Goal: Task Accomplishment & Management: Use online tool/utility

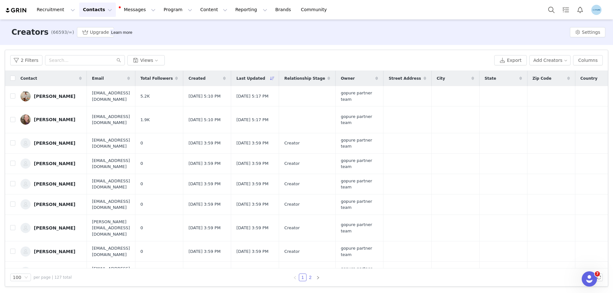
click at [311, 278] on link "2" at bounding box center [310, 277] width 7 height 7
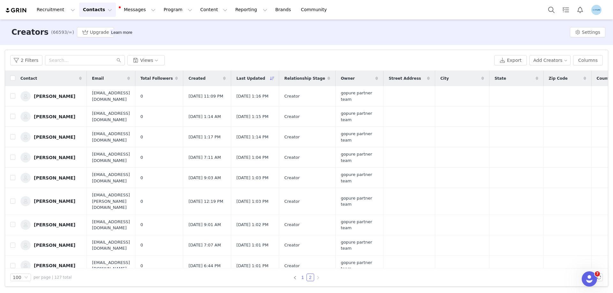
click at [302, 278] on link "1" at bounding box center [302, 277] width 7 height 7
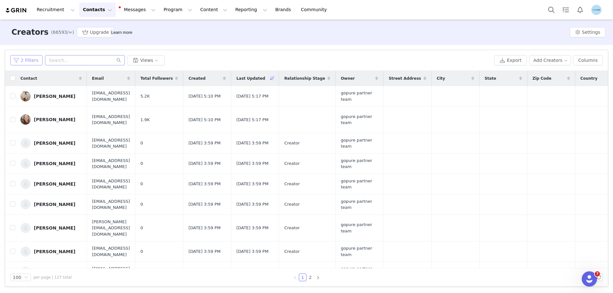
click at [27, 62] on button "2 Filters" at bounding box center [26, 60] width 32 height 10
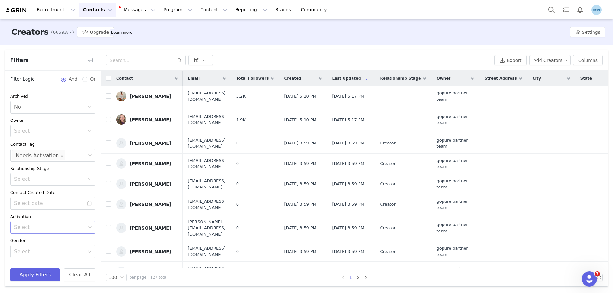
click at [44, 229] on div "Select" at bounding box center [50, 227] width 72 height 6
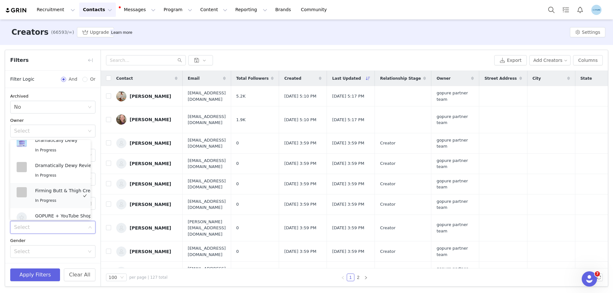
scroll to position [199, 0]
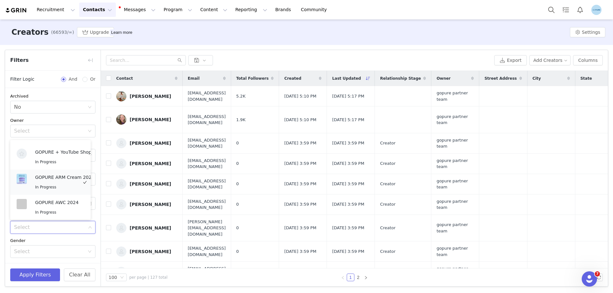
click at [63, 176] on p "GOPURE ARM Cream 2024" at bounding box center [64, 177] width 59 height 7
click at [60, 199] on p "GOPURE AWC 2024" at bounding box center [56, 202] width 43 height 7
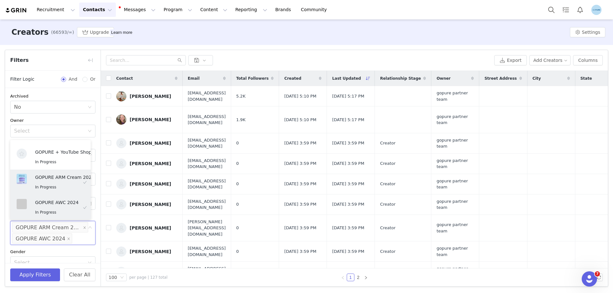
scroll to position [270, 0]
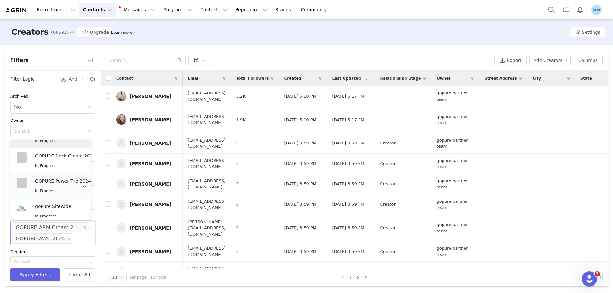
click at [66, 181] on p "GOPURE Power Trio 2024" at bounding box center [63, 181] width 56 height 7
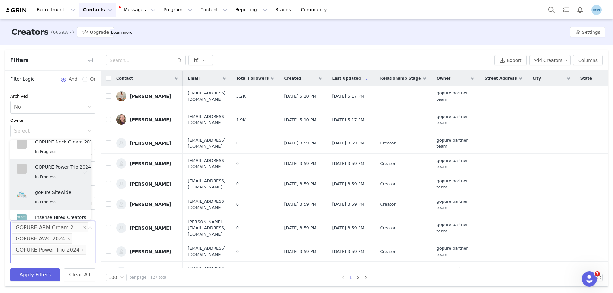
scroll to position [274, 0]
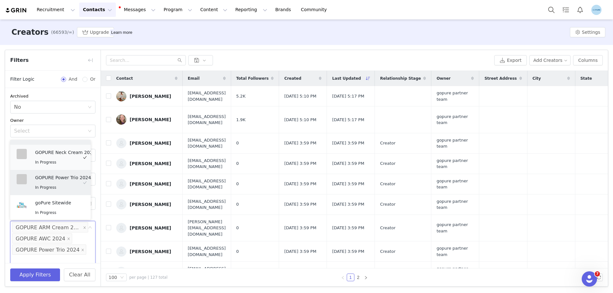
click at [68, 155] on div "GOPURE Neck Cream 2024 In Progress" at bounding box center [65, 157] width 60 height 17
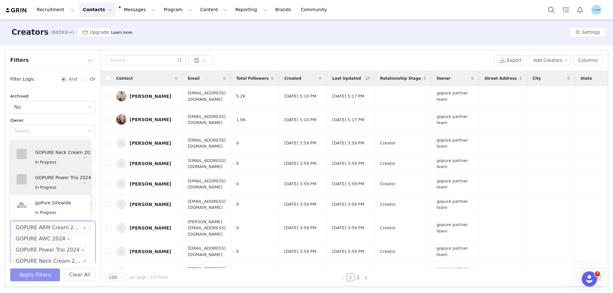
click at [43, 276] on button "Apply Filters" at bounding box center [35, 275] width 50 height 13
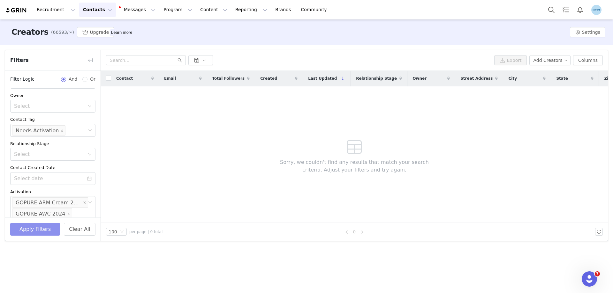
scroll to position [64, 0]
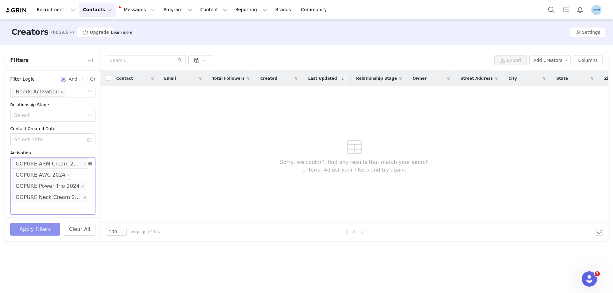
click at [88, 164] on icon "icon: close-circle" at bounding box center [90, 164] width 4 height 4
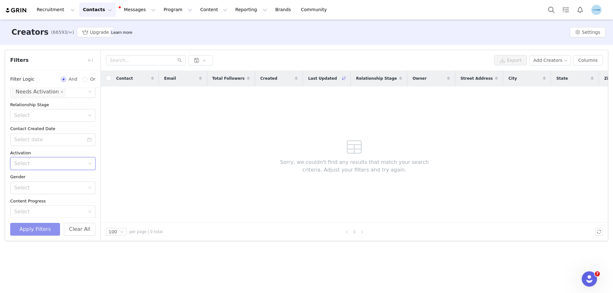
click at [38, 229] on button "Apply Filters" at bounding box center [35, 229] width 50 height 13
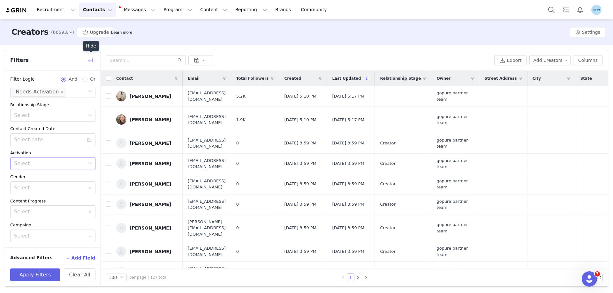
click at [92, 63] on button "button" at bounding box center [90, 60] width 10 height 10
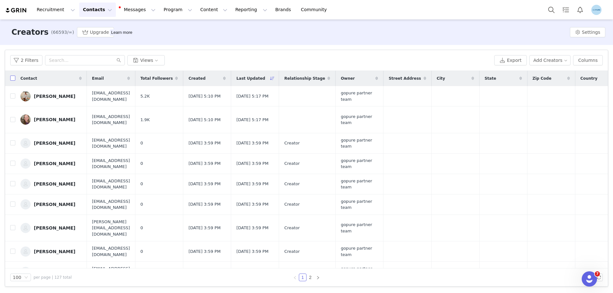
click at [11, 79] on input "checkbox" at bounding box center [12, 78] width 5 height 5
checkbox input "true"
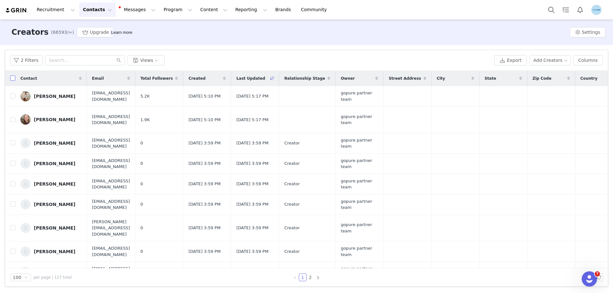
checkbox input "true"
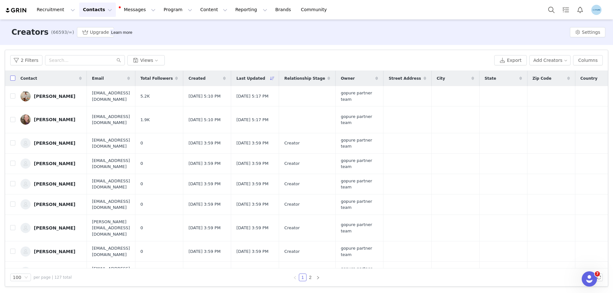
checkbox input "true"
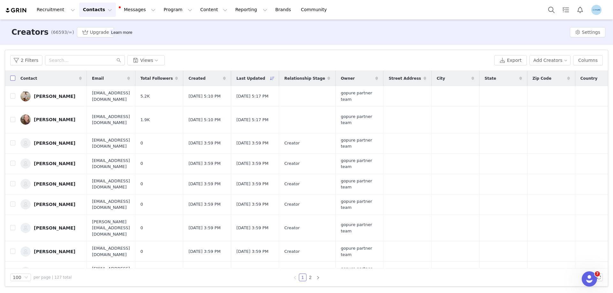
checkbox input "true"
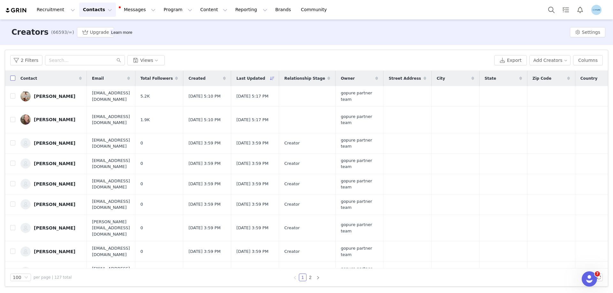
checkbox input "true"
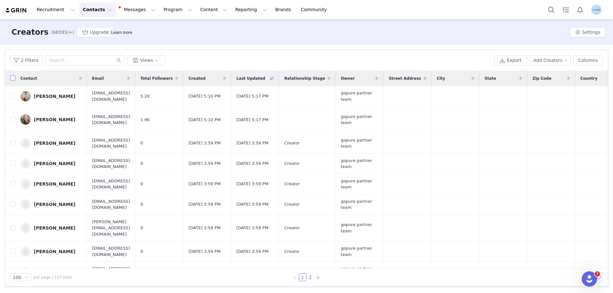
checkbox input "true"
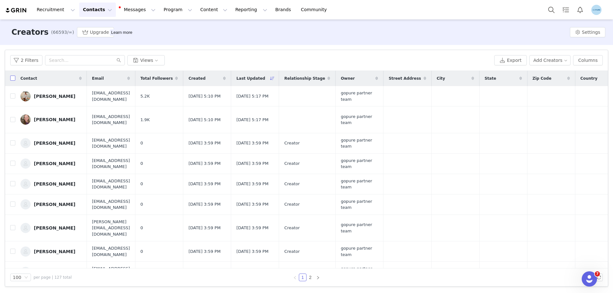
checkbox input "true"
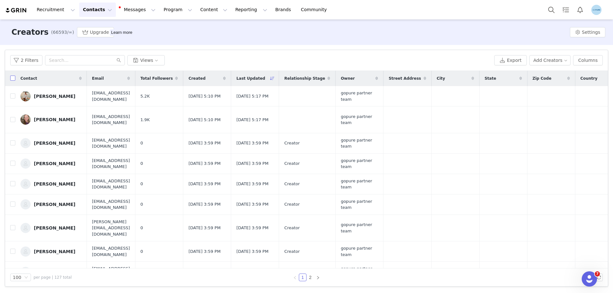
checkbox input "true"
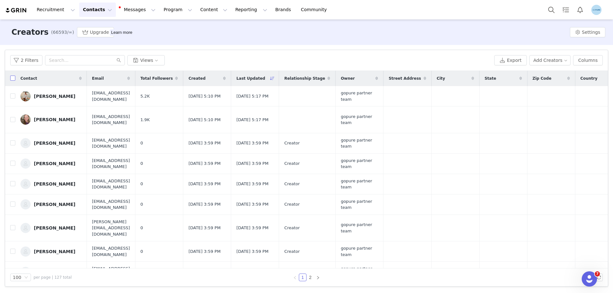
checkbox input "true"
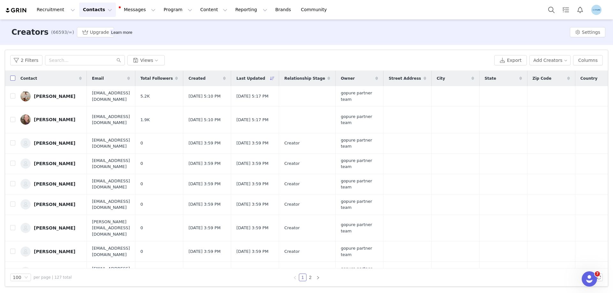
checkbox input "true"
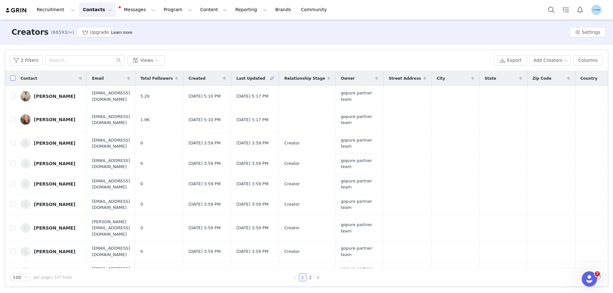
checkbox input "true"
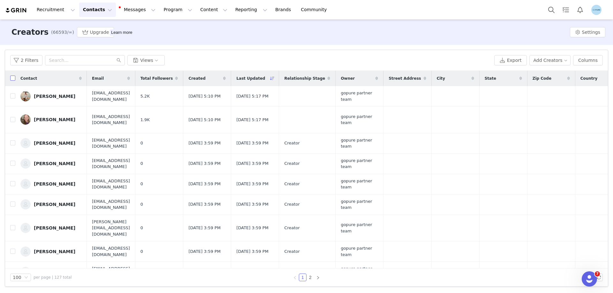
checkbox input "true"
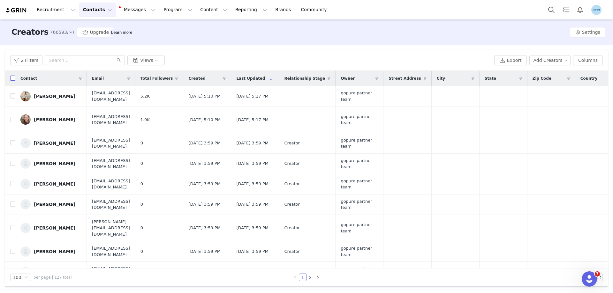
checkbox input "true"
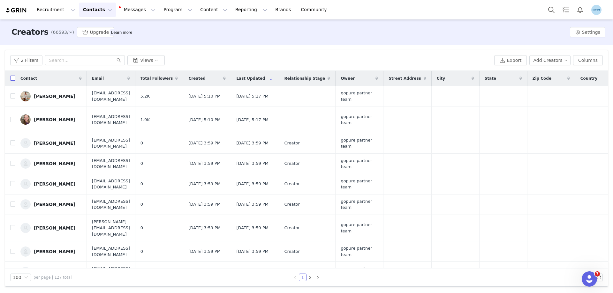
checkbox input "true"
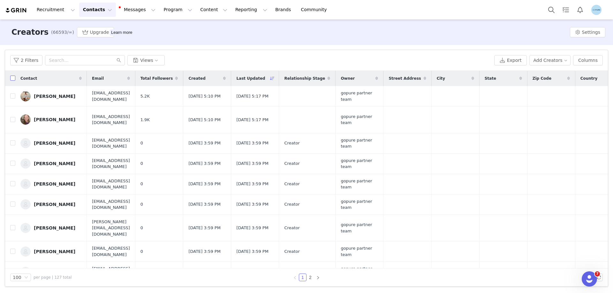
checkbox input "true"
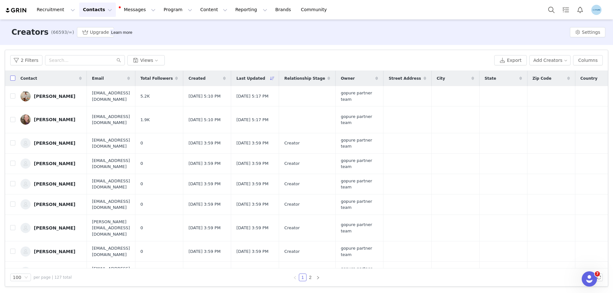
checkbox input "true"
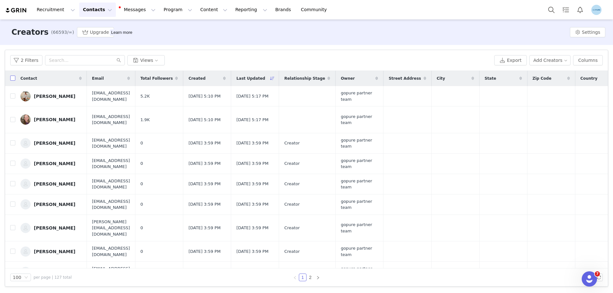
checkbox input "true"
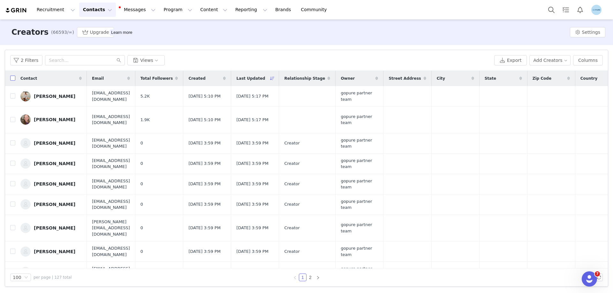
checkbox input "true"
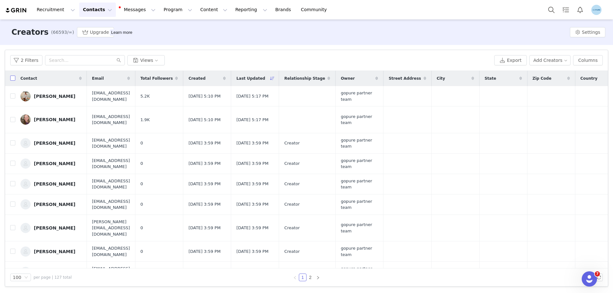
checkbox input "true"
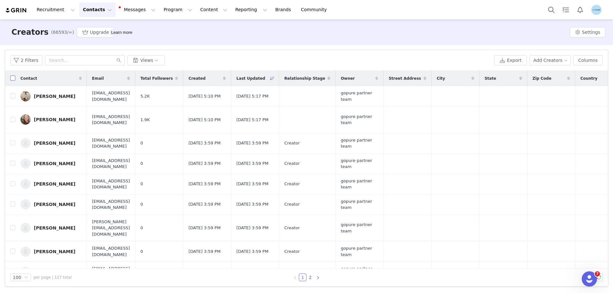
checkbox input "true"
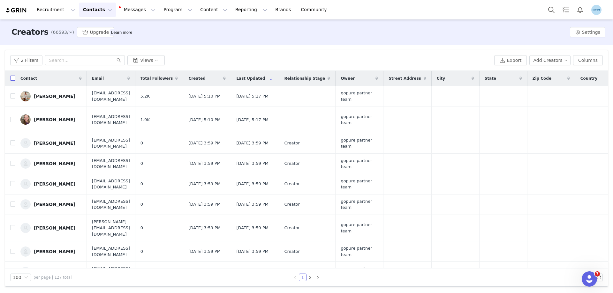
checkbox input "true"
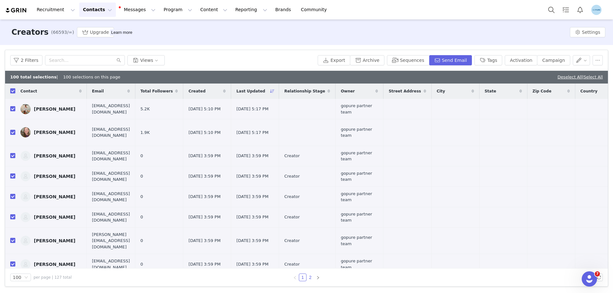
click at [311, 277] on link "2" at bounding box center [310, 277] width 7 height 7
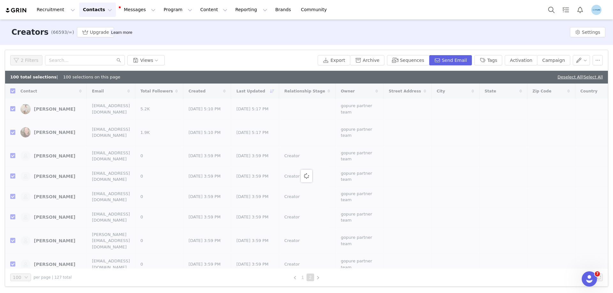
checkbox input "false"
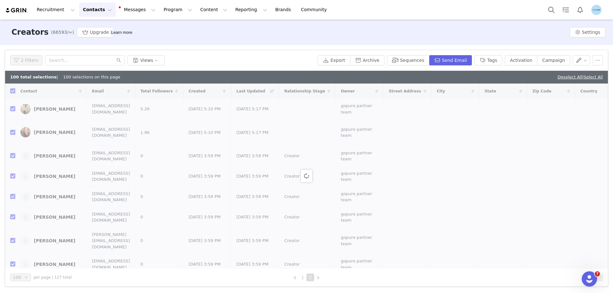
checkbox input "false"
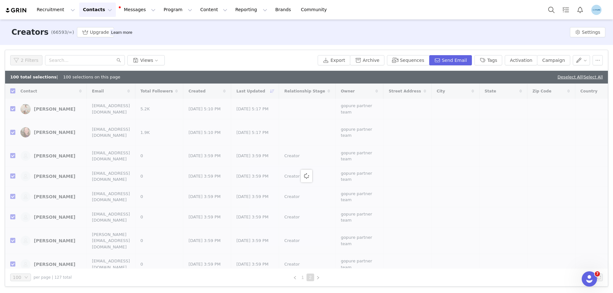
checkbox input "false"
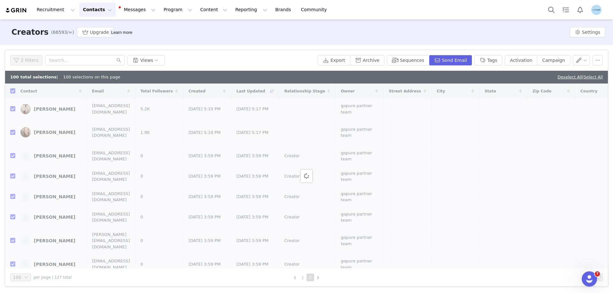
checkbox input "false"
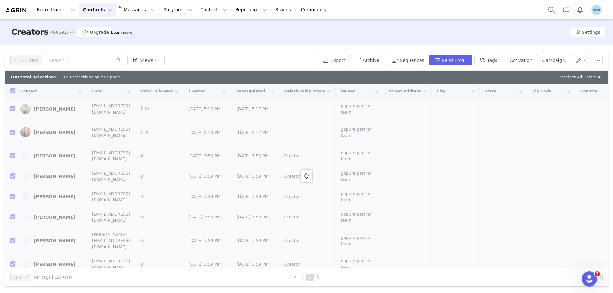
checkbox input "false"
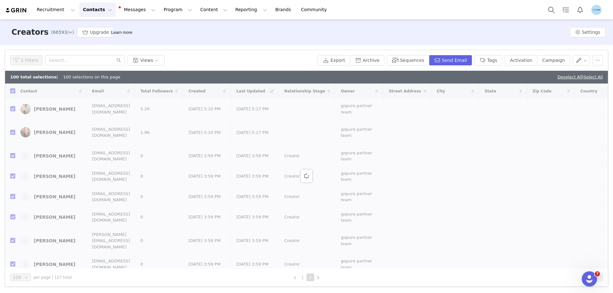
checkbox input "false"
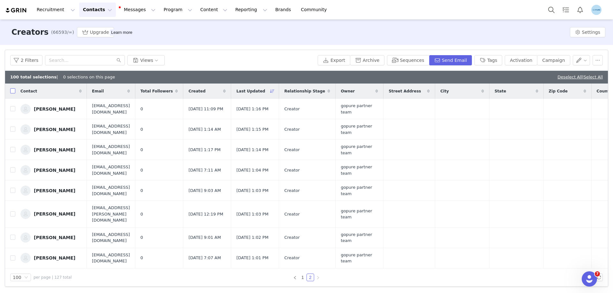
click at [11, 93] on input "checkbox" at bounding box center [12, 90] width 5 height 5
checkbox input "true"
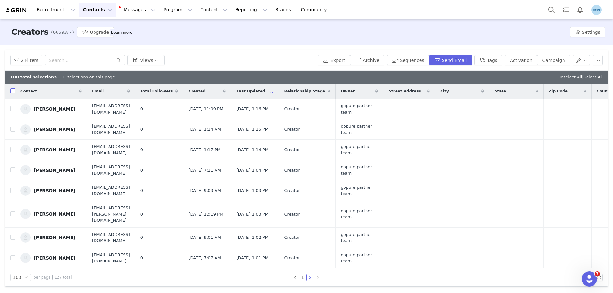
checkbox input "true"
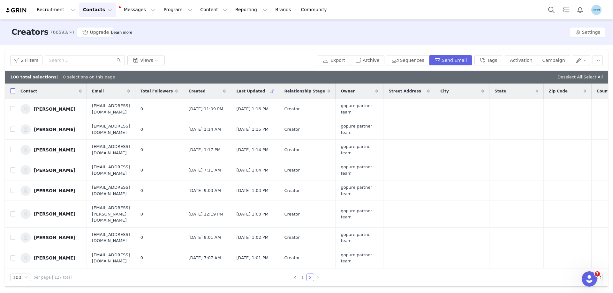
checkbox input "true"
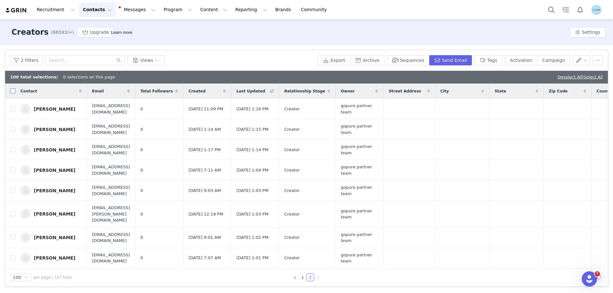
checkbox input "true"
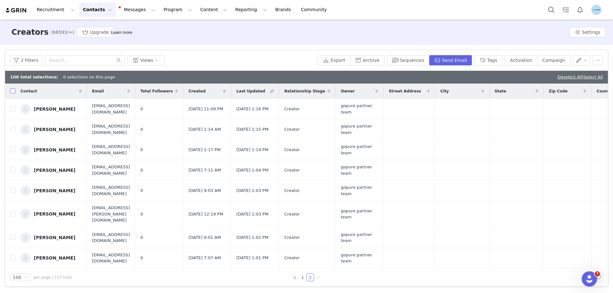
checkbox input "true"
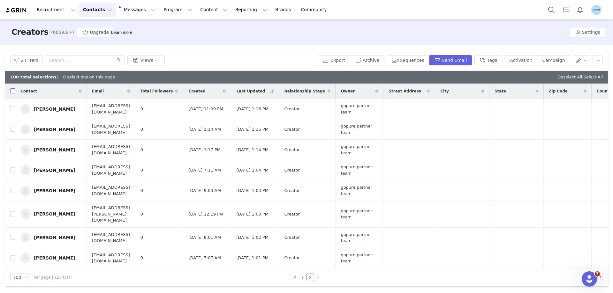
checkbox input "true"
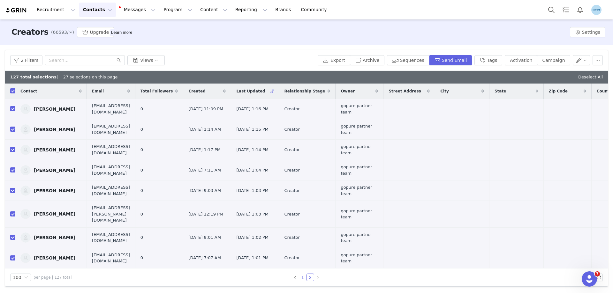
click at [304, 278] on link "1" at bounding box center [302, 277] width 7 height 7
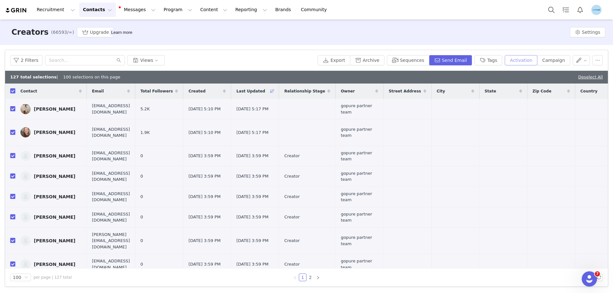
click at [529, 58] on button "Activation" at bounding box center [521, 60] width 33 height 10
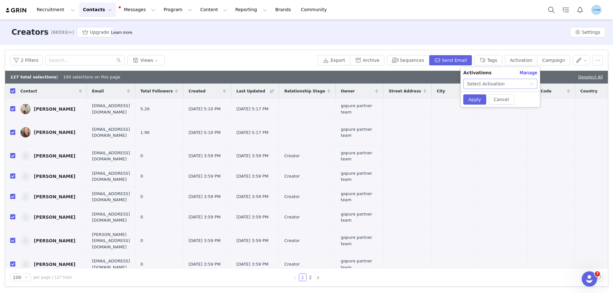
click at [501, 83] on div "Select Activation" at bounding box center [498, 84] width 62 height 10
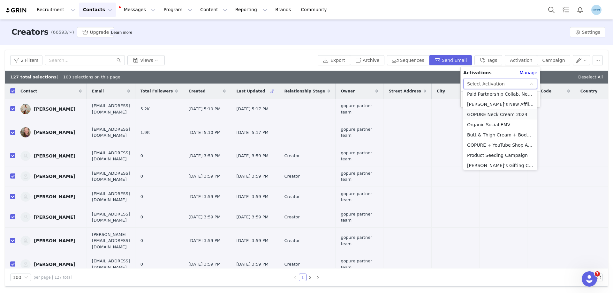
click at [500, 116] on li "GOPURE Neck Cream 2024" at bounding box center [500, 114] width 74 height 10
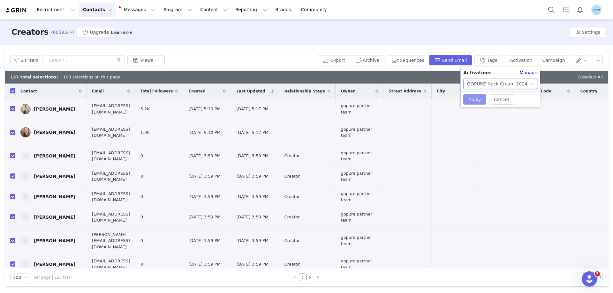
click at [476, 100] on button "Apply" at bounding box center [474, 99] width 23 height 10
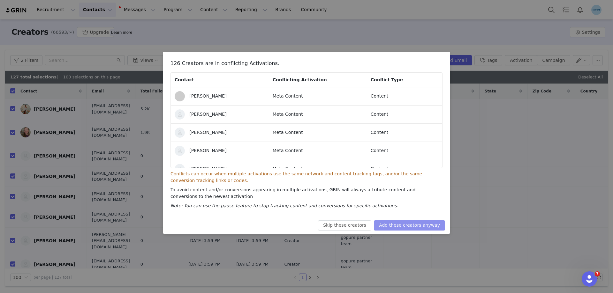
click at [406, 222] on button "Add these creators anyway" at bounding box center [409, 226] width 71 height 10
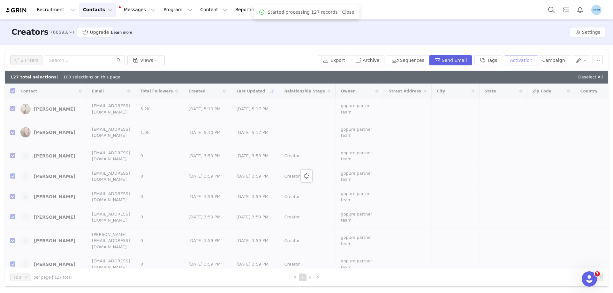
click at [522, 62] on button "Activation" at bounding box center [521, 60] width 33 height 10
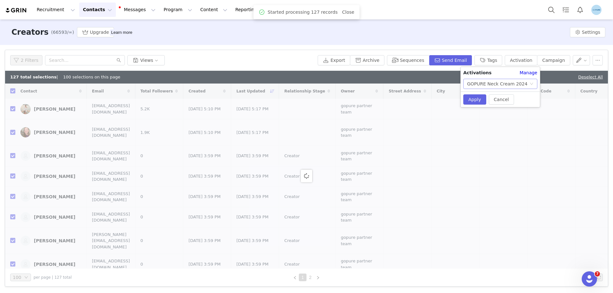
click at [504, 85] on div "GOPURE Neck Cream 2024" at bounding box center [497, 84] width 60 height 10
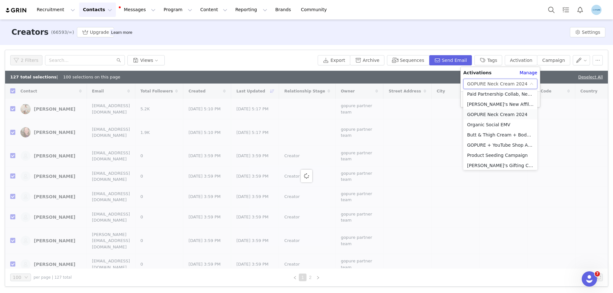
scroll to position [63, 0]
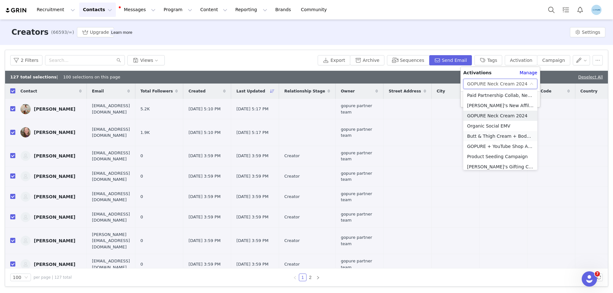
click at [481, 136] on li "Butt & Thigh Cream + Body Scrub Bundle" at bounding box center [500, 136] width 74 height 10
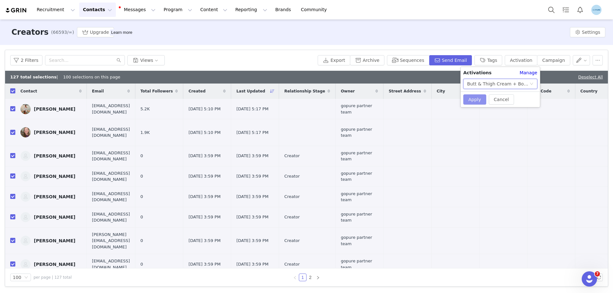
click at [476, 101] on button "Apply" at bounding box center [474, 99] width 23 height 10
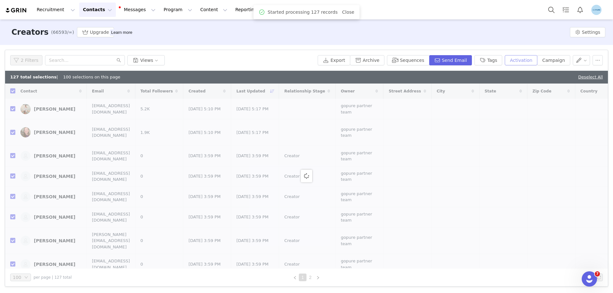
click at [524, 60] on button "Activation" at bounding box center [521, 60] width 33 height 10
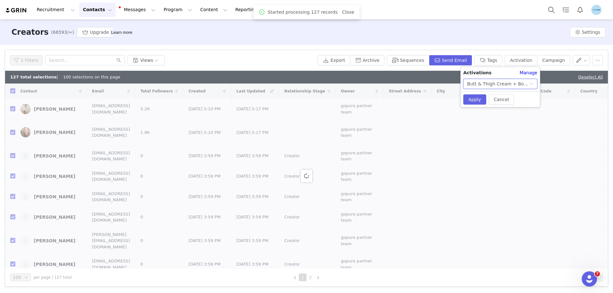
click at [505, 82] on div "Butt & Thigh Cream + Body Scrub Bundle" at bounding box center [498, 84] width 62 height 10
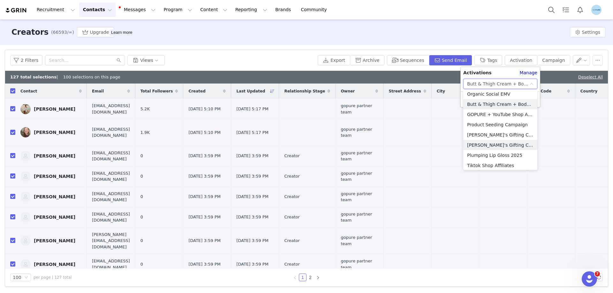
scroll to position [126, 0]
click at [488, 154] on li "Firming Butt & Thigh Cream" at bounding box center [500, 154] width 74 height 10
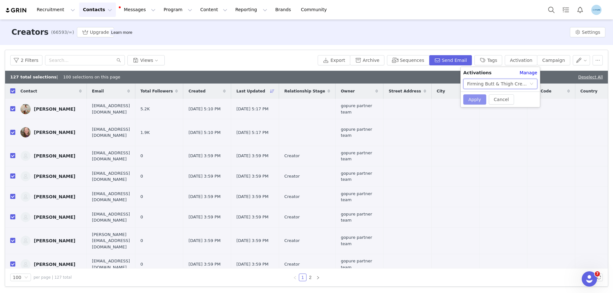
click at [476, 101] on button "Apply" at bounding box center [474, 99] width 23 height 10
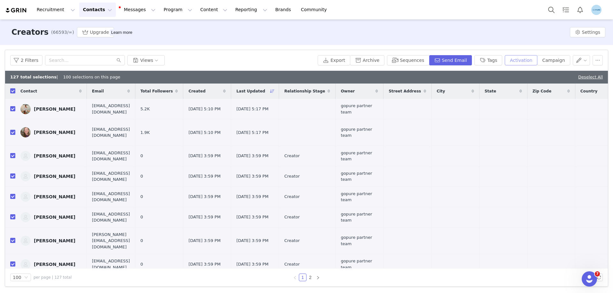
click at [520, 61] on button "Activation" at bounding box center [521, 60] width 33 height 10
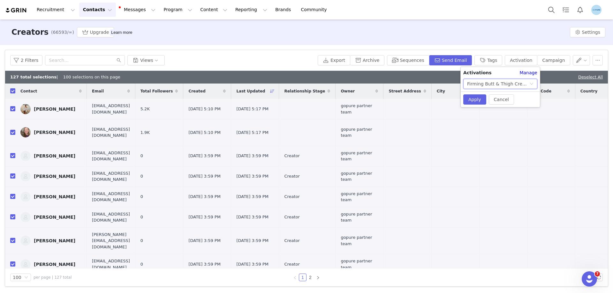
click at [507, 84] on div "Firming Butt & Thigh Cream" at bounding box center [498, 84] width 62 height 10
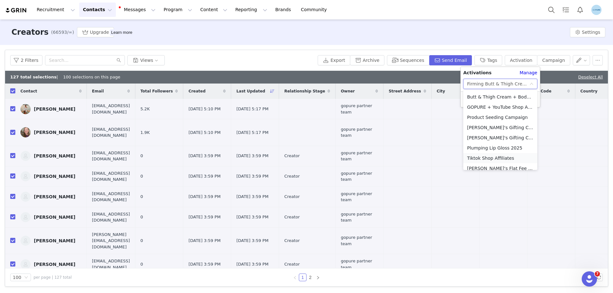
scroll to position [92, 0]
click at [493, 107] on li "Butt & Thigh Cream + Body Scrub Bundle" at bounding box center [500, 107] width 74 height 10
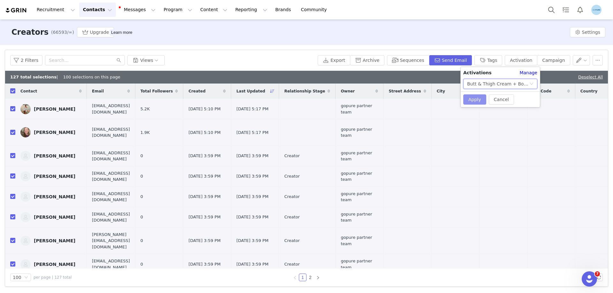
click at [472, 99] on button "Apply" at bounding box center [474, 99] width 23 height 10
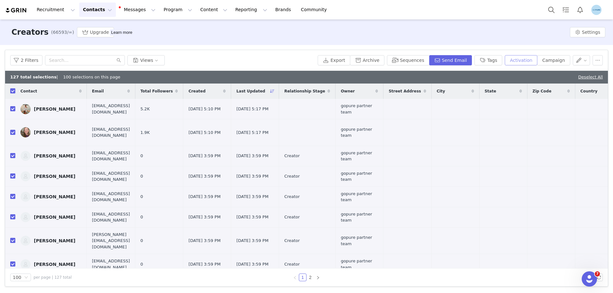
click at [525, 60] on button "Activation" at bounding box center [521, 60] width 33 height 10
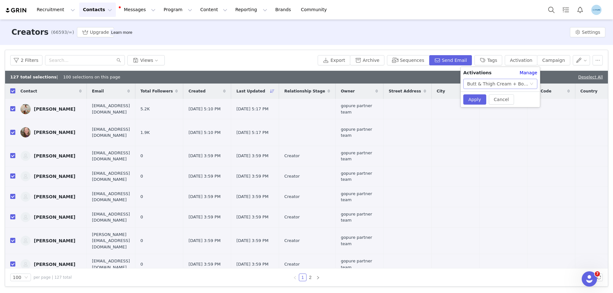
click at [504, 82] on div "Butt & Thigh Cream + Body Scrub Bundle" at bounding box center [498, 84] width 62 height 10
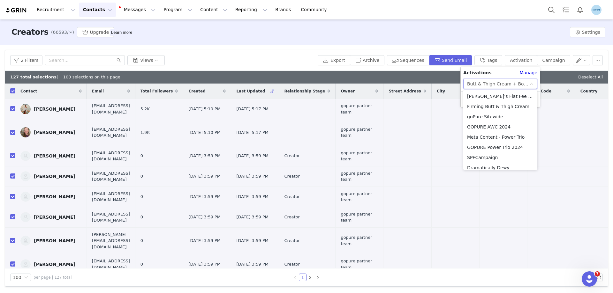
scroll to position [179, 0]
click at [485, 112] on li "goPure Sitewide" at bounding box center [500, 112] width 74 height 10
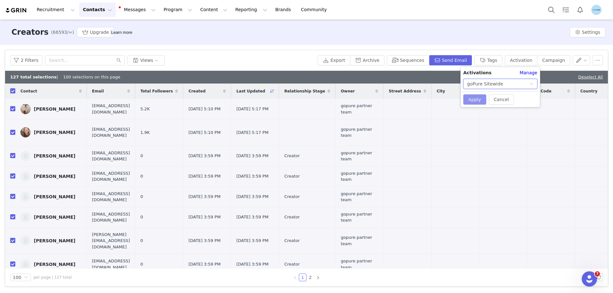
click at [477, 100] on button "Apply" at bounding box center [474, 99] width 23 height 10
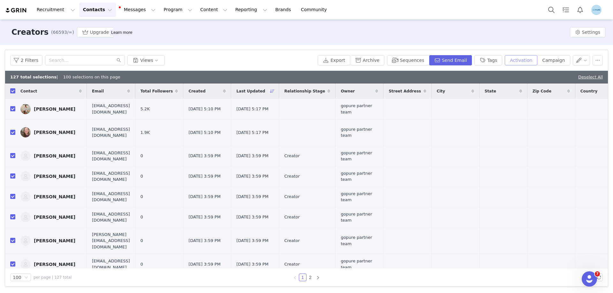
click at [529, 61] on button "Activation" at bounding box center [521, 60] width 33 height 10
click at [0, 0] on div "goPure Sitewide" at bounding box center [0, 0] width 0 height 0
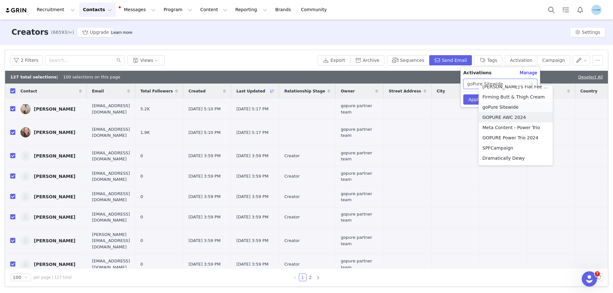
scroll to position [175, 0]
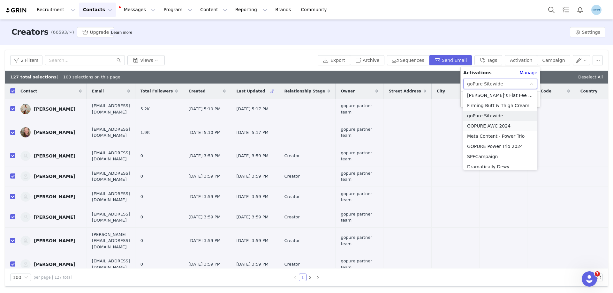
click at [491, 125] on li "GOPURE AWC 2024" at bounding box center [500, 126] width 74 height 10
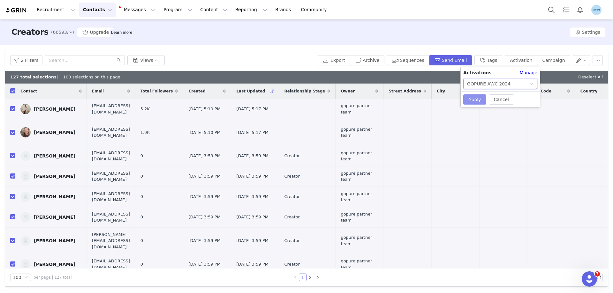
click at [475, 100] on button "Apply" at bounding box center [474, 99] width 23 height 10
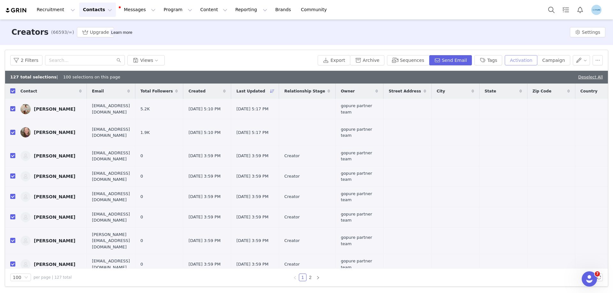
click at [522, 62] on button "Activation" at bounding box center [521, 60] width 33 height 10
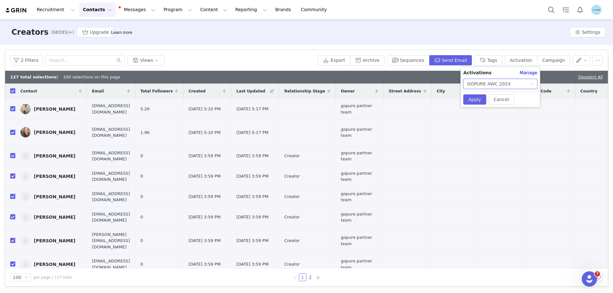
click at [505, 84] on div "GOPURE AWC 2024" at bounding box center [488, 84] width 43 height 10
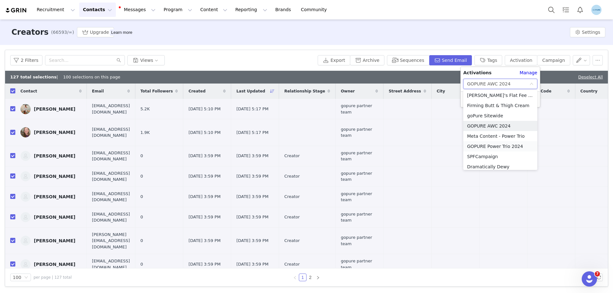
click at [491, 146] on li "GOPURE Power Trio 2024" at bounding box center [500, 146] width 74 height 10
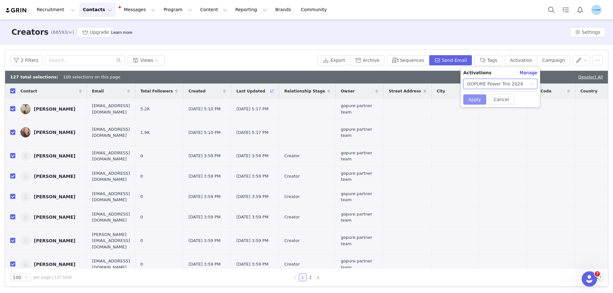
click at [479, 102] on button "Apply" at bounding box center [474, 99] width 23 height 10
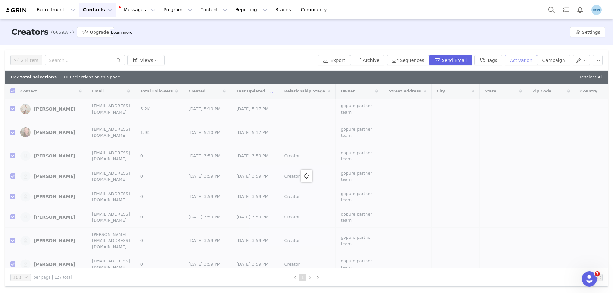
click at [524, 60] on button "Activation" at bounding box center [521, 60] width 33 height 10
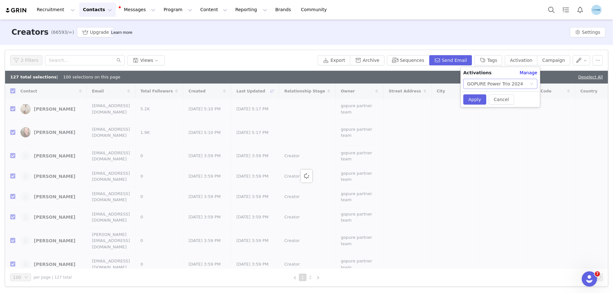
click at [508, 85] on div "GOPURE Power Trio 2024" at bounding box center [495, 84] width 56 height 10
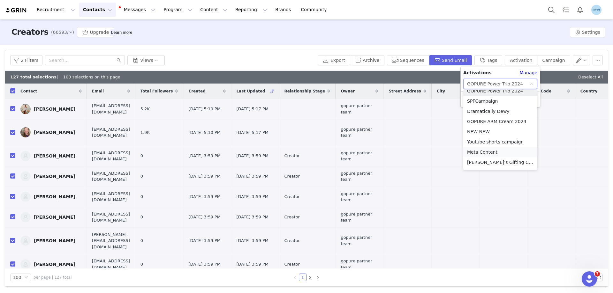
scroll to position [239, 0]
click at [488, 111] on li "GOPURE ARM Cream 2024" at bounding box center [500, 113] width 74 height 10
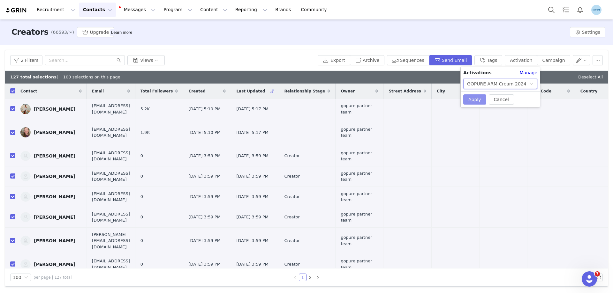
click at [475, 97] on button "Apply" at bounding box center [474, 99] width 23 height 10
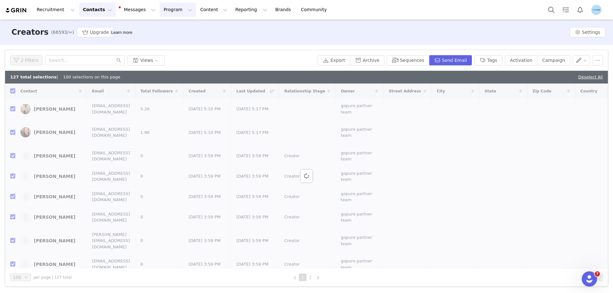
click at [161, 10] on button "Program Program" at bounding box center [178, 10] width 36 height 14
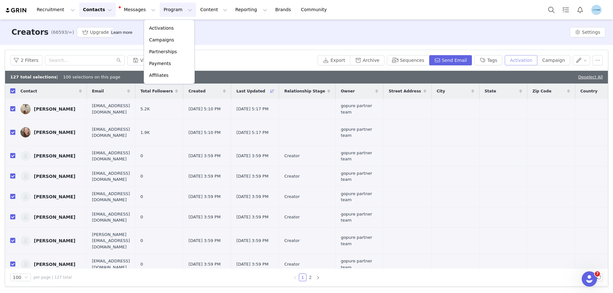
click at [524, 62] on button "Activation" at bounding box center [521, 60] width 33 height 10
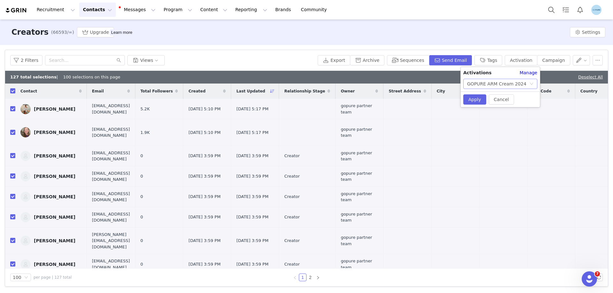
click at [491, 86] on div "GOPURE ARM Cream 2024" at bounding box center [496, 84] width 59 height 10
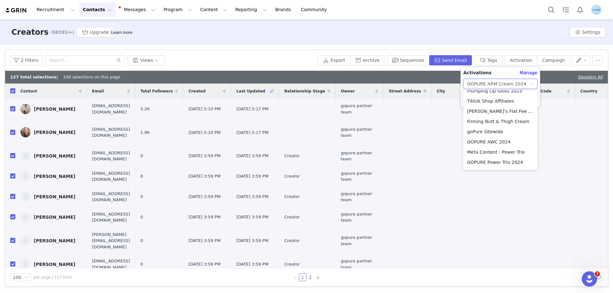
scroll to position [160, 0]
click at [485, 129] on li "goPure Sitewide" at bounding box center [500, 131] width 74 height 10
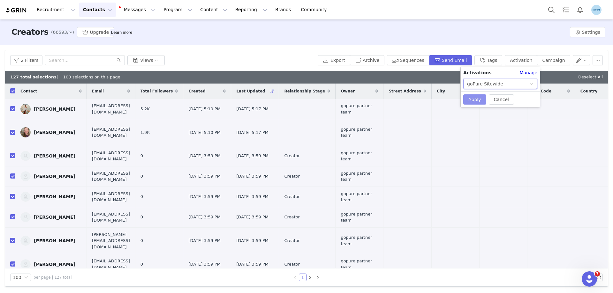
click at [473, 99] on button "Apply" at bounding box center [474, 99] width 23 height 10
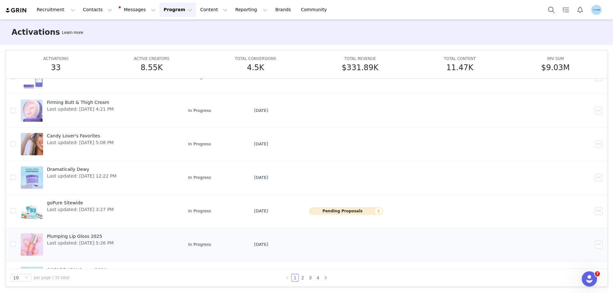
scroll to position [153, 0]
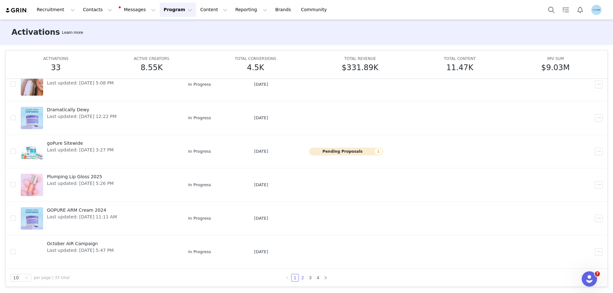
click at [300, 278] on link "2" at bounding box center [302, 277] width 7 height 7
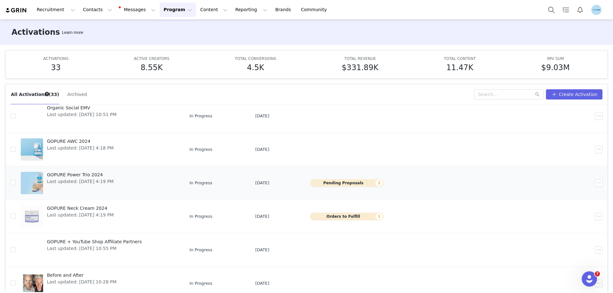
scroll to position [128, 0]
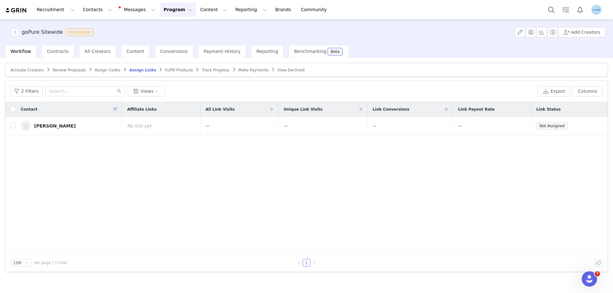
click at [32, 71] on span "Activate Creators" at bounding box center [27, 70] width 33 height 4
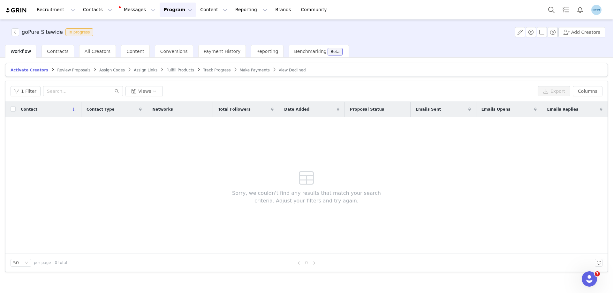
click at [32, 71] on span "Activate Creators" at bounding box center [30, 70] width 38 height 4
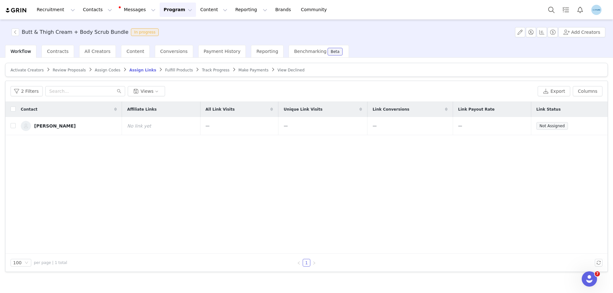
click at [26, 68] on span "Activate Creators" at bounding box center [27, 70] width 33 height 4
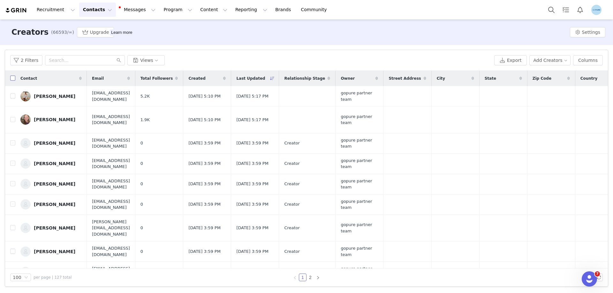
click at [12, 79] on input "checkbox" at bounding box center [12, 78] width 5 height 5
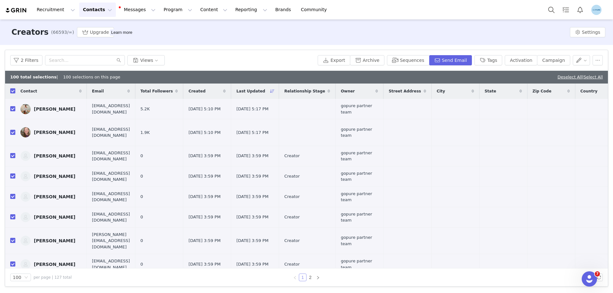
checkbox input "true"
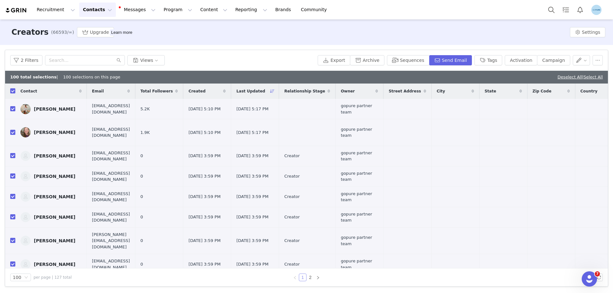
checkbox input "true"
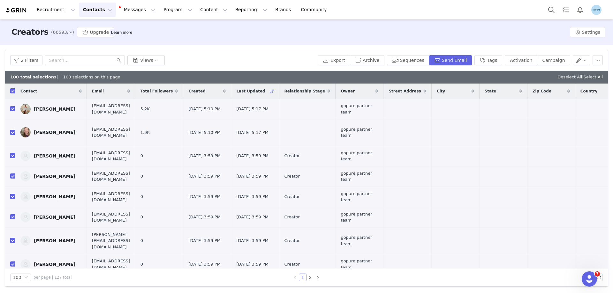
checkbox input "true"
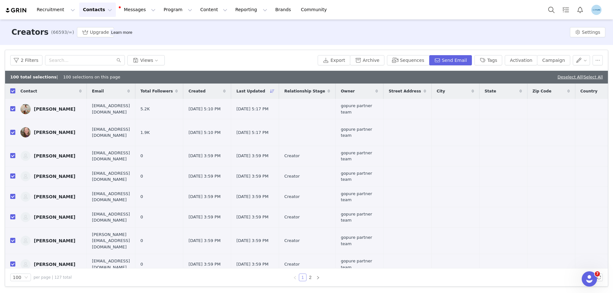
checkbox input "true"
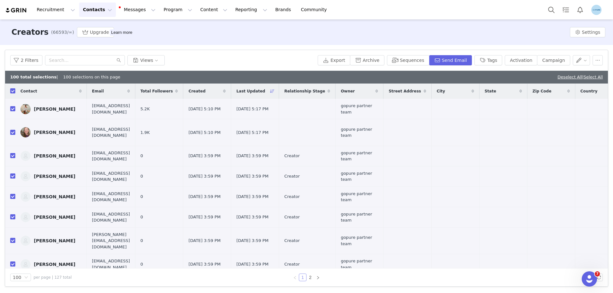
checkbox input "true"
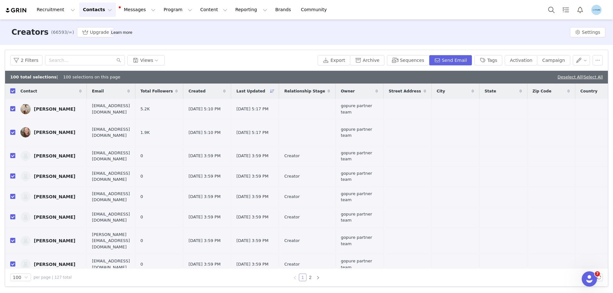
checkbox input "true"
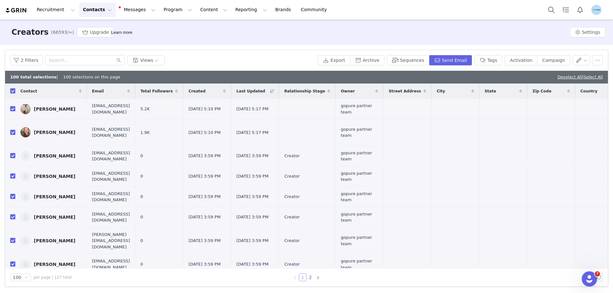
checkbox input "true"
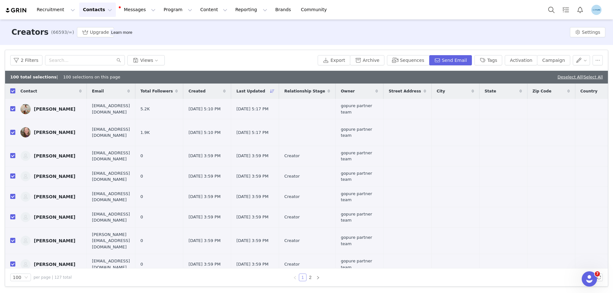
checkbox input "true"
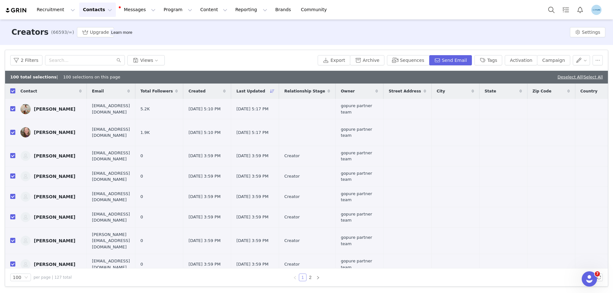
checkbox input "true"
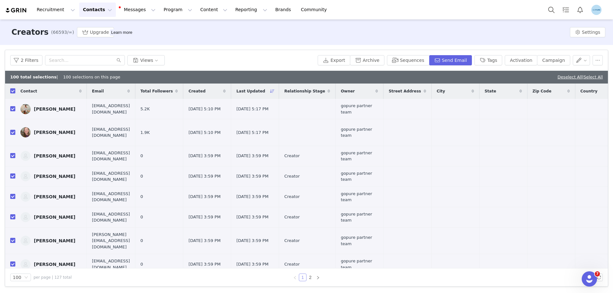
checkbox input "true"
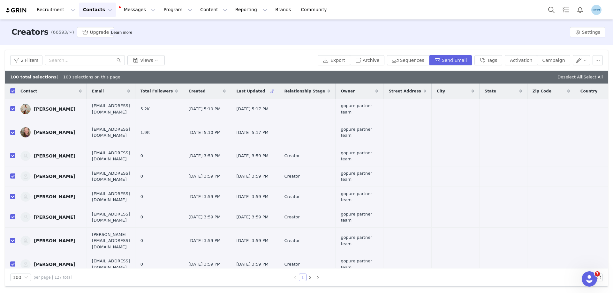
checkbox input "true"
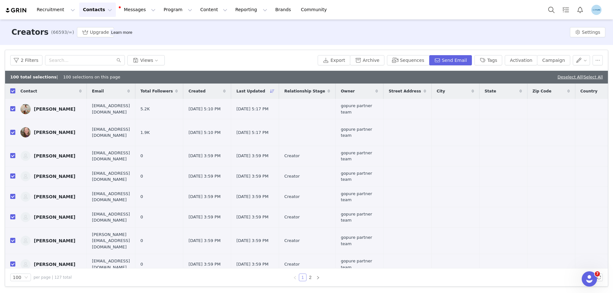
checkbox input "true"
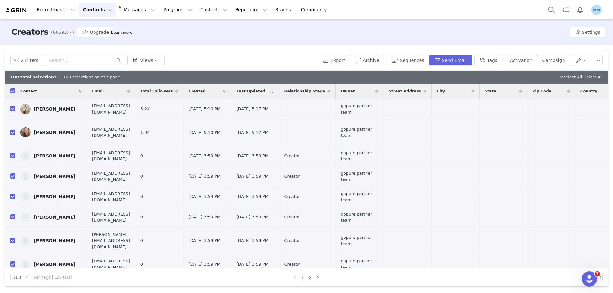
checkbox input "true"
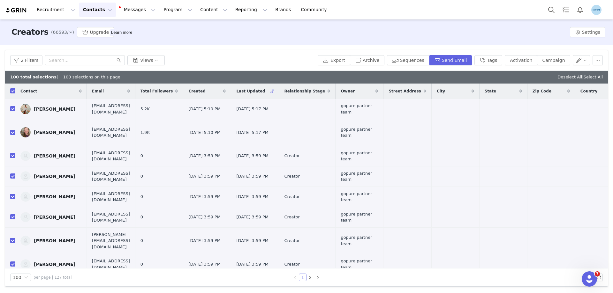
checkbox input "true"
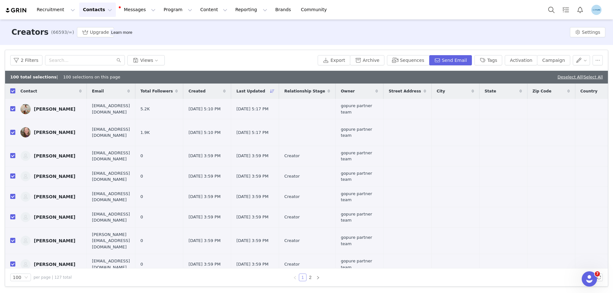
checkbox input "true"
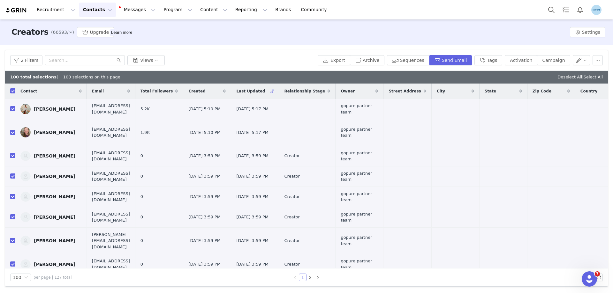
checkbox input "true"
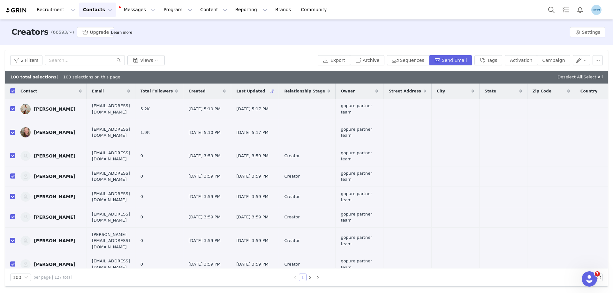
checkbox input "true"
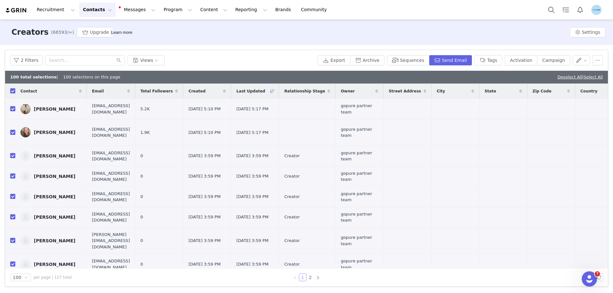
checkbox input "true"
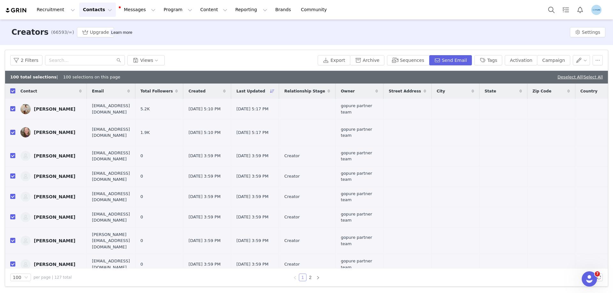
checkbox input "true"
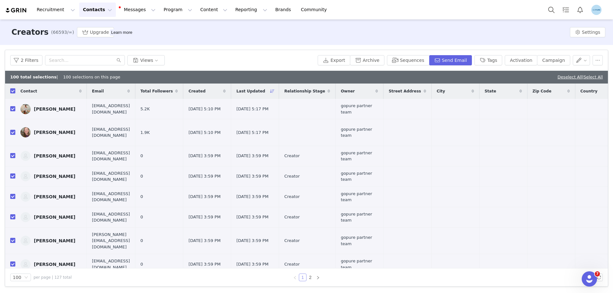
checkbox input "true"
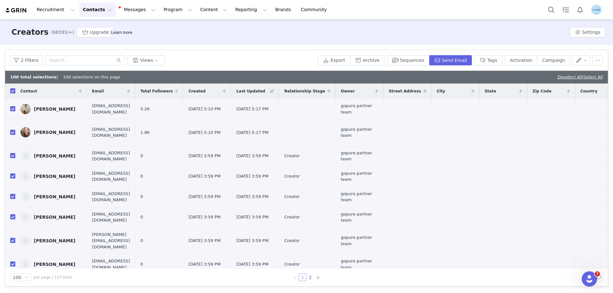
checkbox input "true"
click at [309, 277] on link "2" at bounding box center [310, 277] width 7 height 7
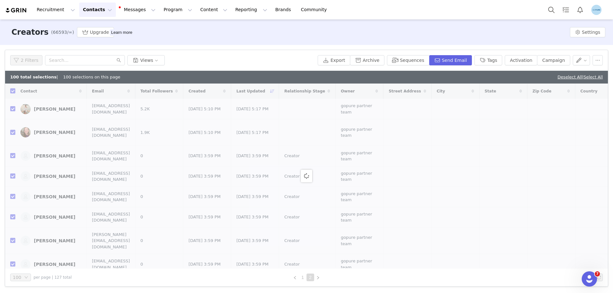
checkbox input "false"
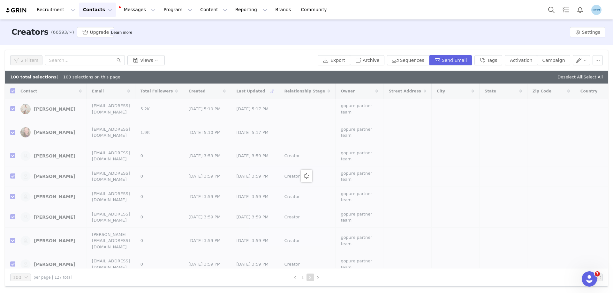
checkbox input "false"
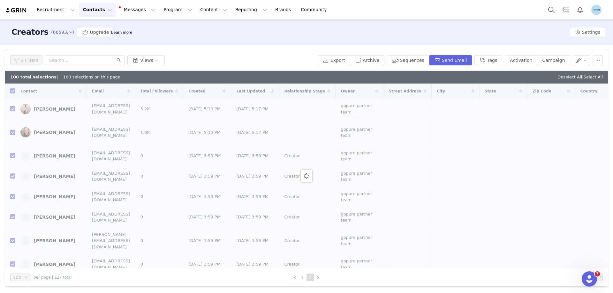
checkbox input "false"
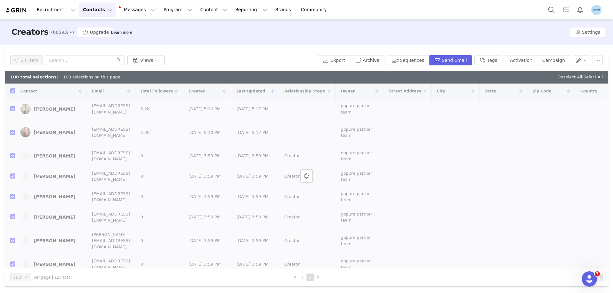
checkbox input "false"
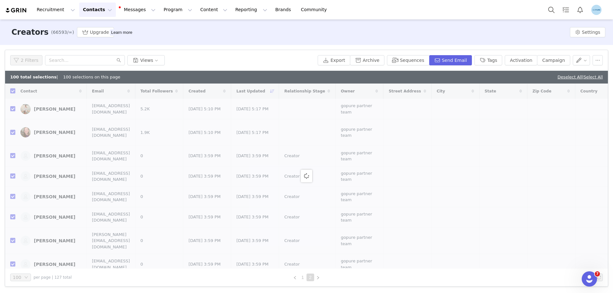
checkbox input "false"
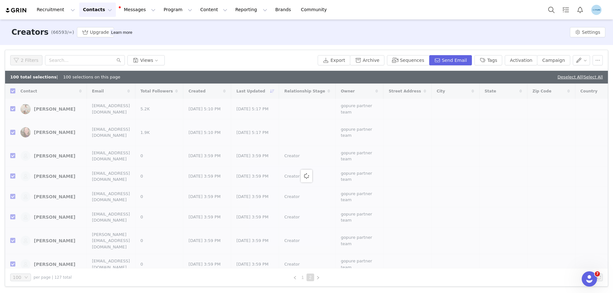
checkbox input "false"
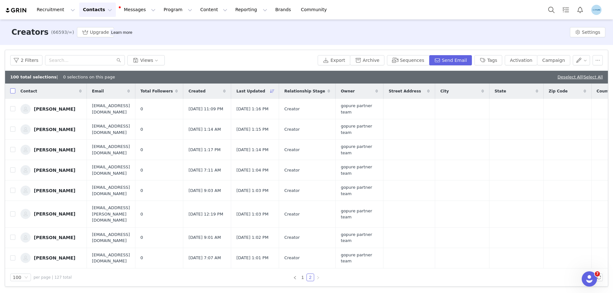
click at [13, 93] on input "checkbox" at bounding box center [12, 90] width 5 height 5
checkbox input "true"
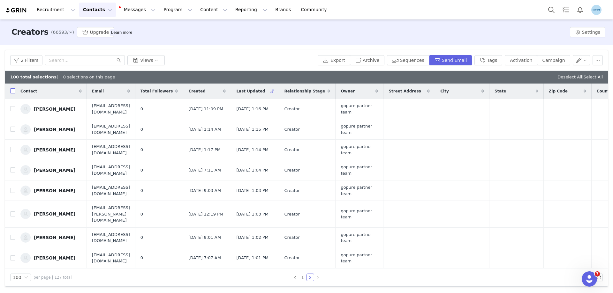
checkbox input "true"
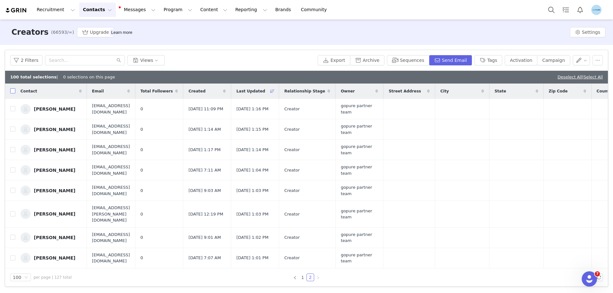
checkbox input "true"
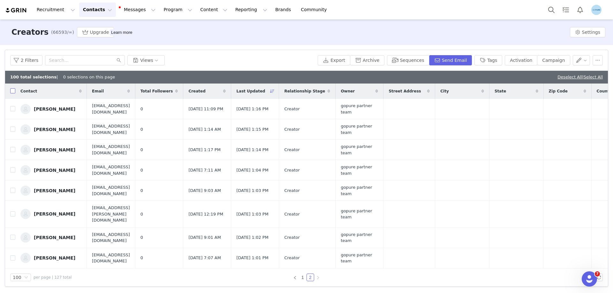
checkbox input "true"
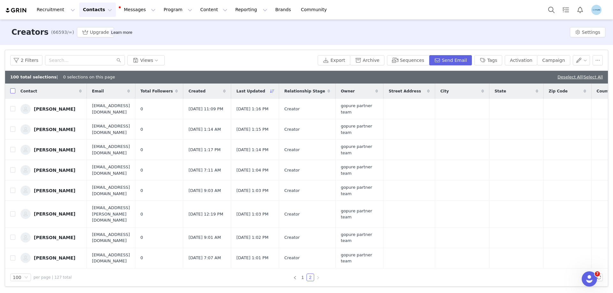
checkbox input "true"
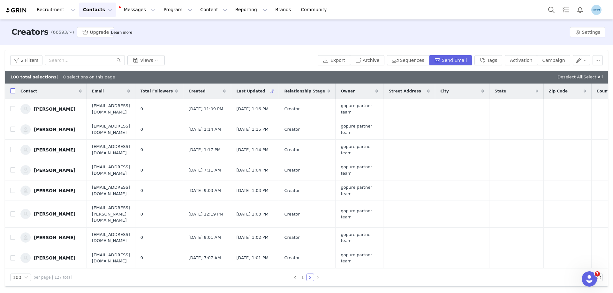
checkbox input "true"
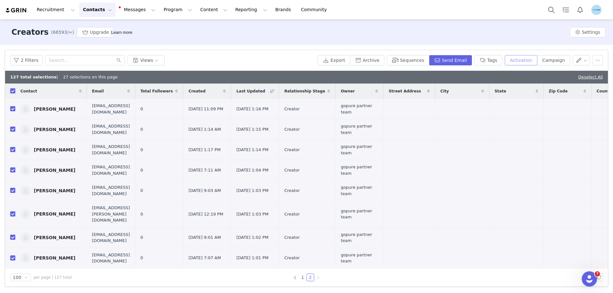
click at [524, 61] on button "Activation" at bounding box center [521, 60] width 33 height 10
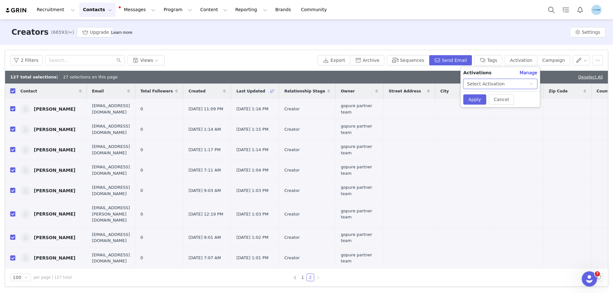
click at [505, 84] on div "Select Activation" at bounding box center [498, 84] width 62 height 10
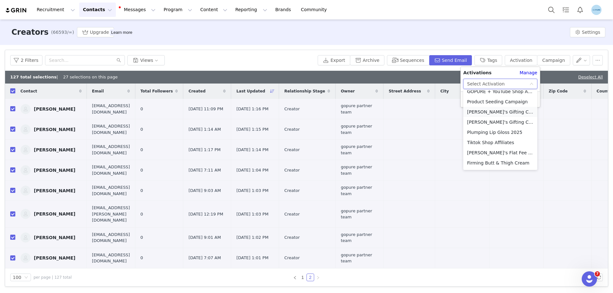
scroll to position [128, 0]
click at [497, 163] on li "goPure Sitewide" at bounding box center [500, 163] width 74 height 10
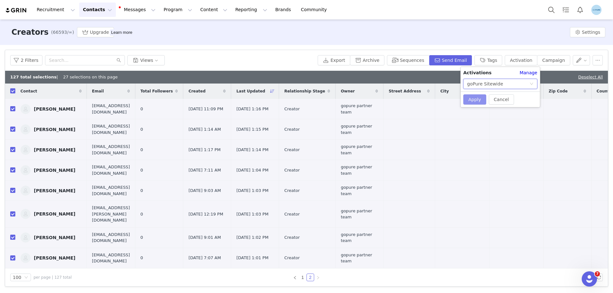
click at [471, 96] on button "Apply" at bounding box center [474, 99] width 23 height 10
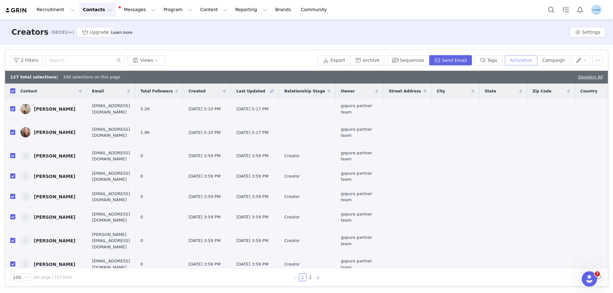
click at [523, 64] on button "Activation" at bounding box center [521, 60] width 33 height 10
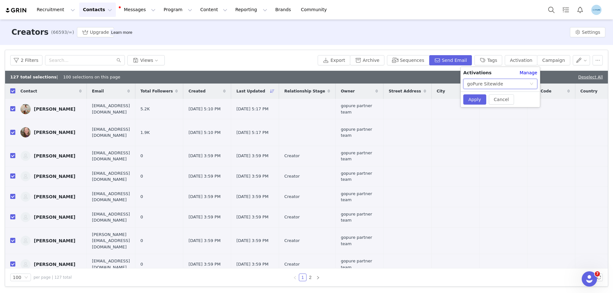
click at [511, 80] on div "goPure Sitewide" at bounding box center [498, 84] width 62 height 10
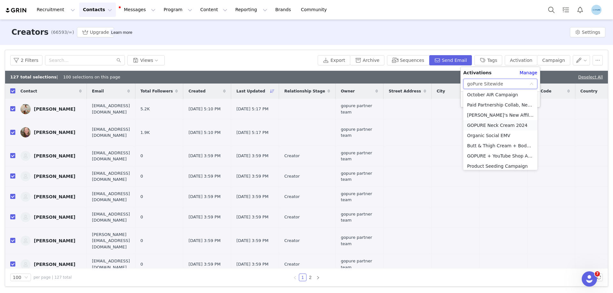
scroll to position [64, 0]
click at [495, 135] on li "Butt & Thigh Cream + Body Scrub Bundle" at bounding box center [500, 135] width 74 height 10
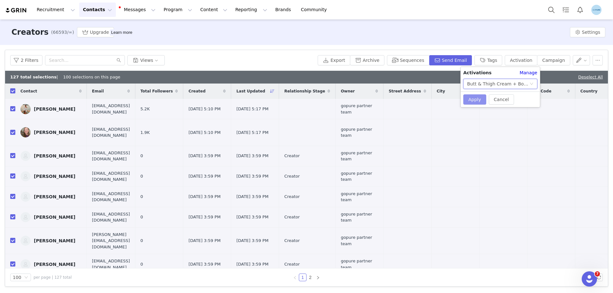
click at [475, 101] on button "Apply" at bounding box center [474, 99] width 23 height 10
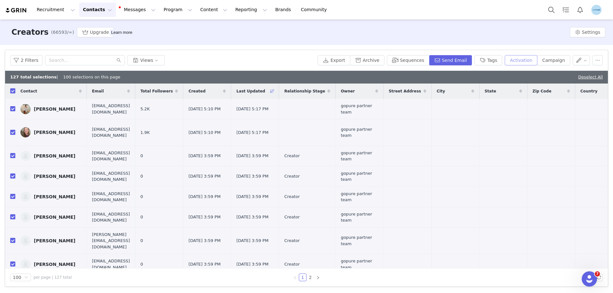
click at [520, 62] on button "Activation" at bounding box center [521, 60] width 33 height 10
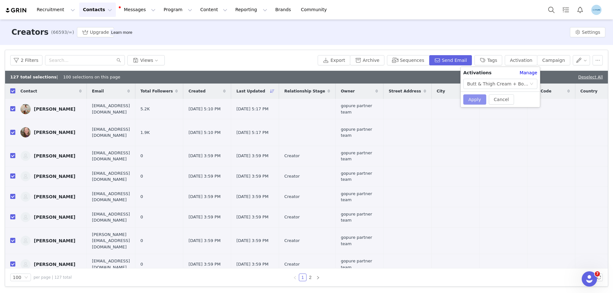
click at [476, 99] on button "Apply" at bounding box center [474, 99] width 23 height 10
